Goal: Task Accomplishment & Management: Complete application form

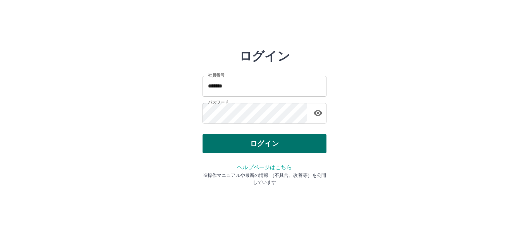
drag, startPoint x: 0, startPoint y: 0, endPoint x: 245, endPoint y: 143, distance: 283.8
click at [246, 143] on button "ログイン" at bounding box center [265, 143] width 124 height 19
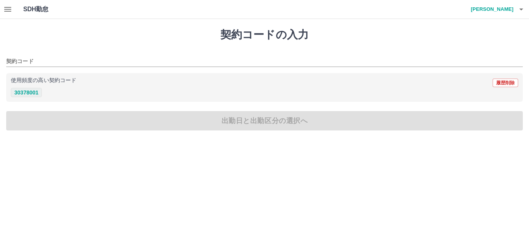
click at [27, 91] on button "30378001" at bounding box center [26, 92] width 31 height 9
type input "********"
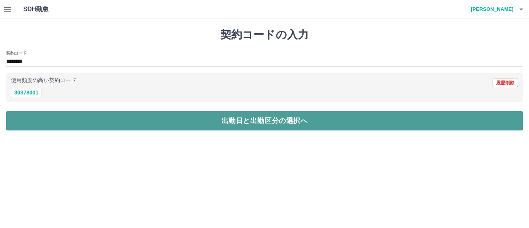
click at [41, 125] on button "出勤日と出勤区分の選択へ" at bounding box center [264, 120] width 517 height 19
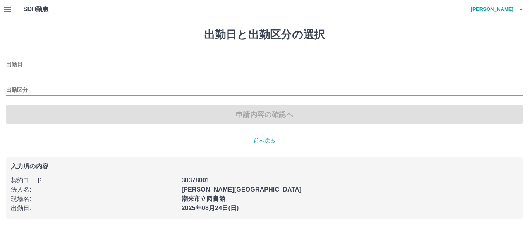
type input "**********"
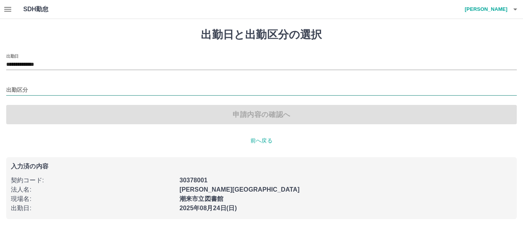
drag, startPoint x: 22, startPoint y: 89, endPoint x: 23, endPoint y: 93, distance: 4.4
click at [22, 89] on input "出勤区分" at bounding box center [261, 91] width 510 height 10
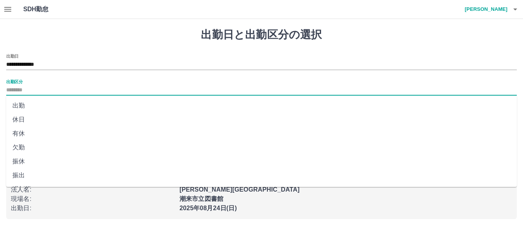
click at [26, 102] on li "出勤" at bounding box center [261, 106] width 510 height 14
type input "**"
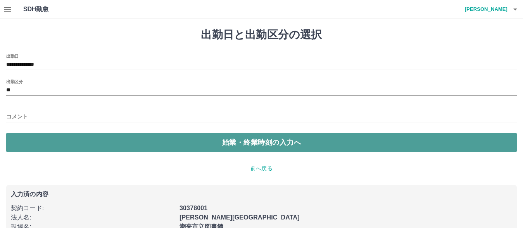
click at [55, 145] on button "始業・終業時刻の入力へ" at bounding box center [261, 142] width 510 height 19
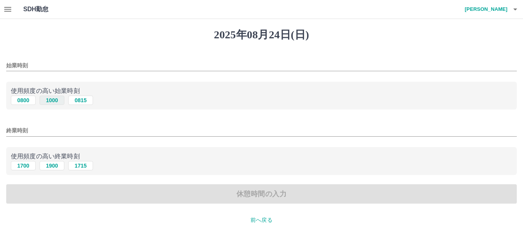
click at [55, 100] on button "1000" at bounding box center [52, 100] width 25 height 9
type input "****"
click at [55, 168] on button "1900" at bounding box center [52, 165] width 25 height 9
type input "****"
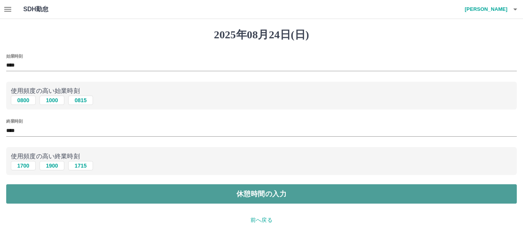
click at [53, 190] on button "休憩時間の入力" at bounding box center [261, 193] width 510 height 19
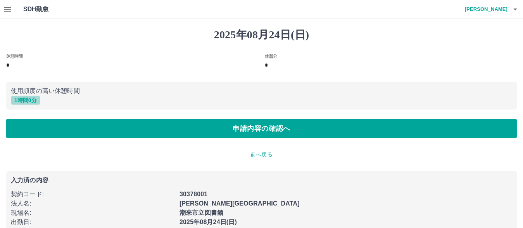
click at [34, 103] on button "1 時間 0 分" at bounding box center [25, 100] width 29 height 9
type input "*"
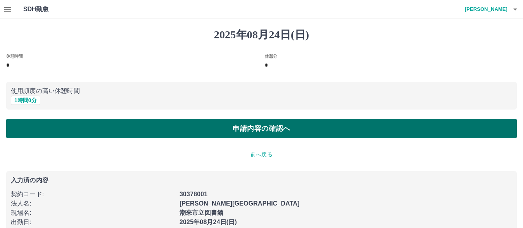
click at [38, 128] on button "申請内容の確認へ" at bounding box center [261, 128] width 510 height 19
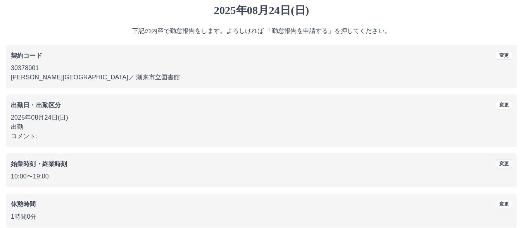
scroll to position [63, 0]
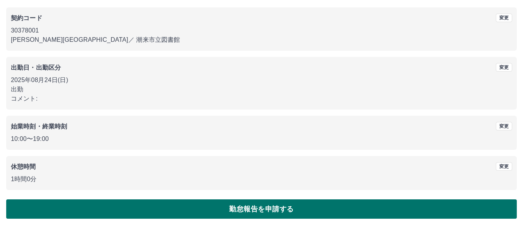
click at [161, 202] on button "勤怠報告を申請する" at bounding box center [261, 209] width 510 height 19
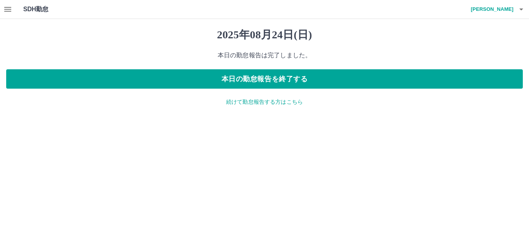
click at [274, 102] on p "続けて勤怠報告する方はこちら" at bounding box center [264, 102] width 517 height 8
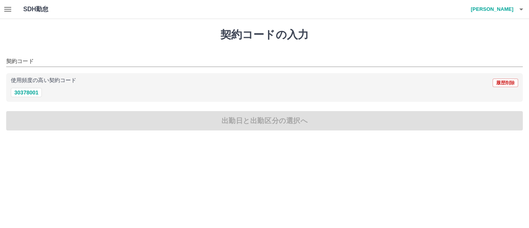
click at [4, 5] on icon "button" at bounding box center [7, 9] width 9 height 9
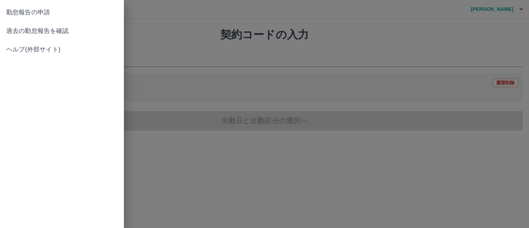
click at [17, 32] on span "過去の勤怠報告を確認" at bounding box center [62, 30] width 112 height 9
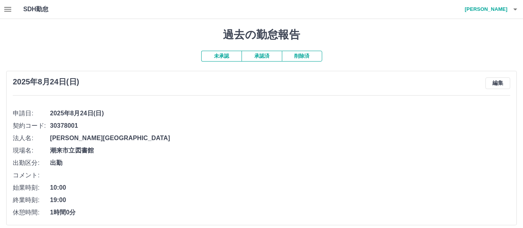
click at [259, 57] on button "承認済" at bounding box center [261, 56] width 40 height 11
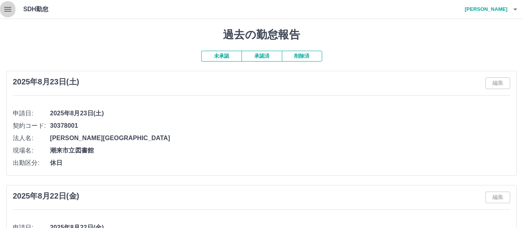
click at [7, 12] on icon "button" at bounding box center [7, 9] width 9 height 9
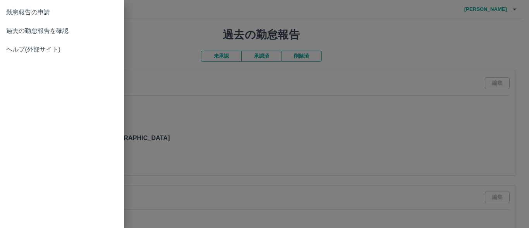
click at [20, 37] on link "過去の勤怠報告を確認" at bounding box center [62, 31] width 124 height 19
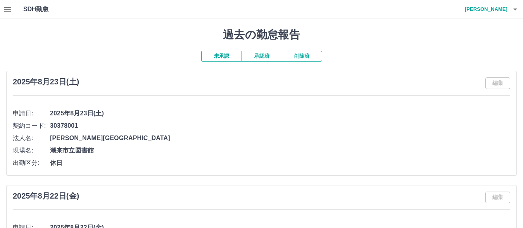
click at [224, 55] on button "未承認" at bounding box center [221, 56] width 40 height 11
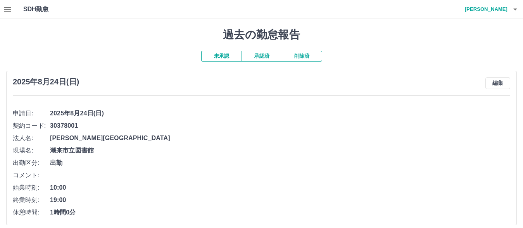
click at [506, 10] on h4 "須賀　彬大" at bounding box center [484, 9] width 47 height 19
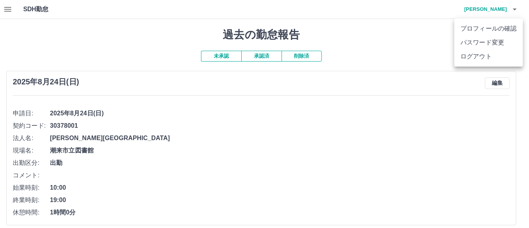
click at [480, 57] on li "ログアウト" at bounding box center [489, 57] width 69 height 14
